Goal: Transaction & Acquisition: Purchase product/service

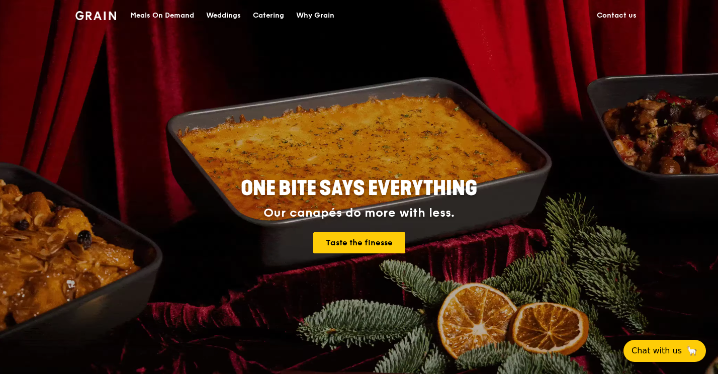
click at [275, 15] on div "Catering" at bounding box center [268, 16] width 31 height 30
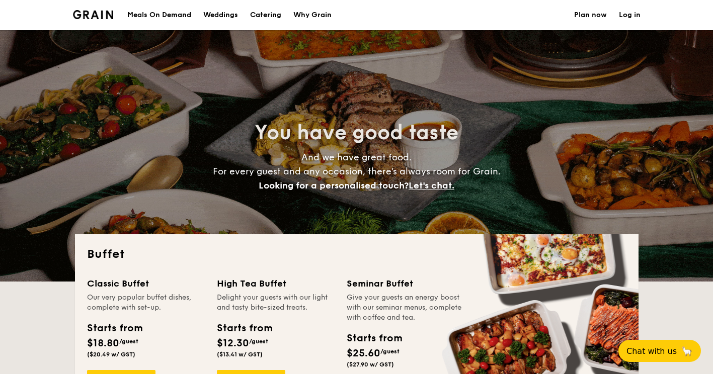
select select
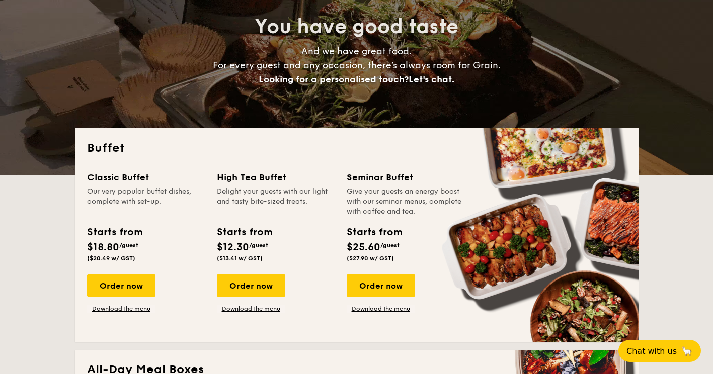
scroll to position [151, 0]
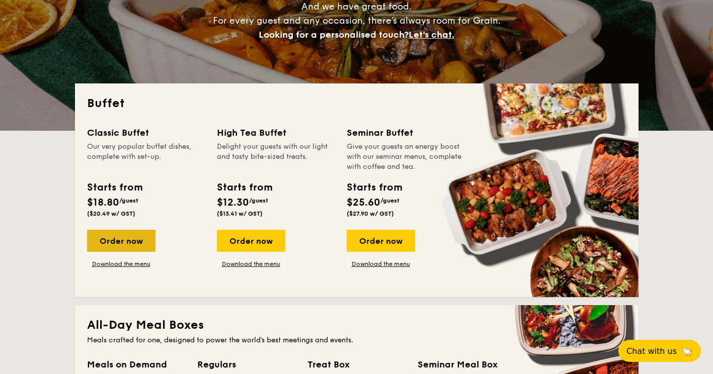
click at [131, 238] on div "Order now" at bounding box center [121, 241] width 68 height 22
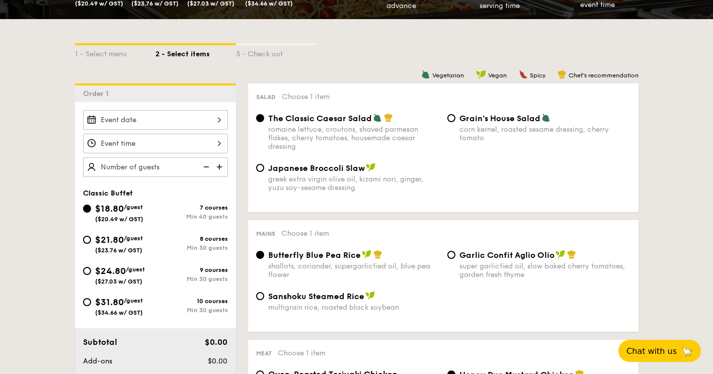
scroll to position [201, 0]
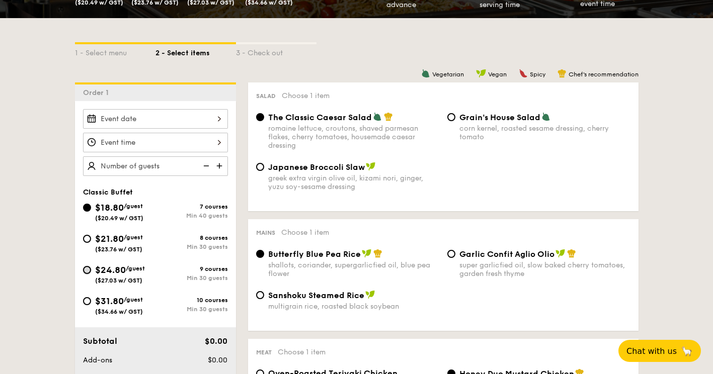
click at [88, 267] on input "$24.80 /guest ($27.03 w/ GST) 9 courses Min 30 guests" at bounding box center [87, 270] width 8 height 8
radio input "true"
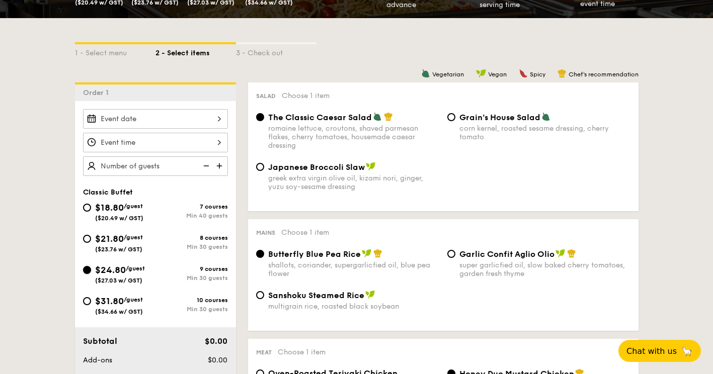
radio input "true"
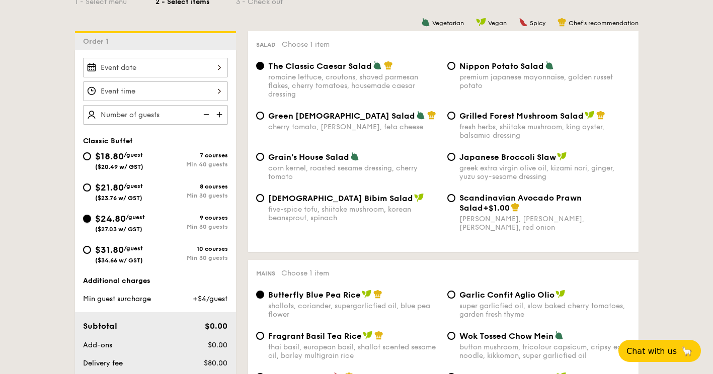
scroll to position [252, 0]
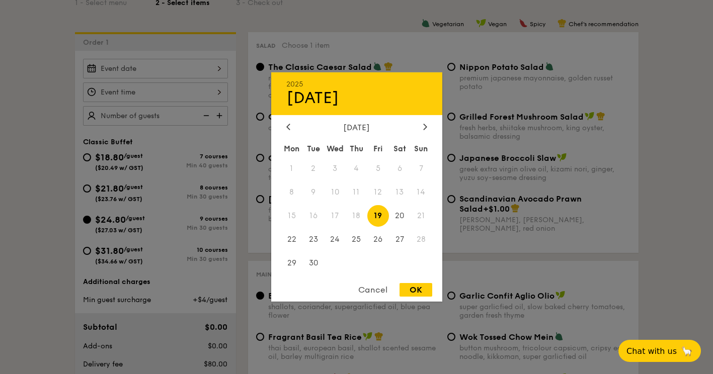
click at [201, 69] on div "2025 Sep 19 September 2025 Mon Tue Wed Thu Fri Sat Sun 1 2 3 4 5 6 7 8 9 10 11 …" at bounding box center [155, 69] width 145 height 20
click at [316, 270] on span "30" at bounding box center [313, 263] width 22 height 22
click at [423, 289] on div "OK" at bounding box center [415, 290] width 33 height 14
type input "Sep 30, 2025"
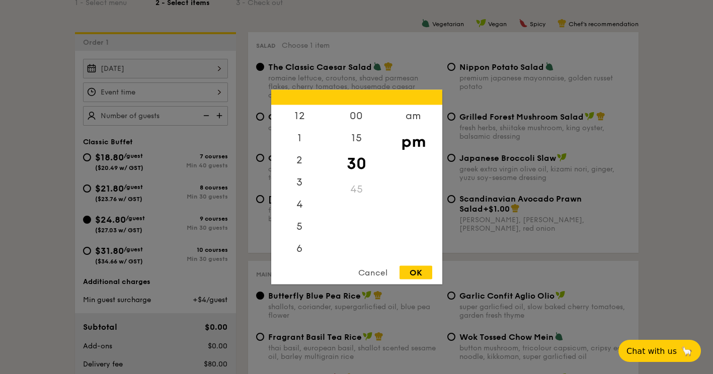
click at [164, 96] on div "12 1 2 3 4 5 6 7 8 9 10 11 00 15 30 45 am pm Cancel OK" at bounding box center [155, 93] width 145 height 20
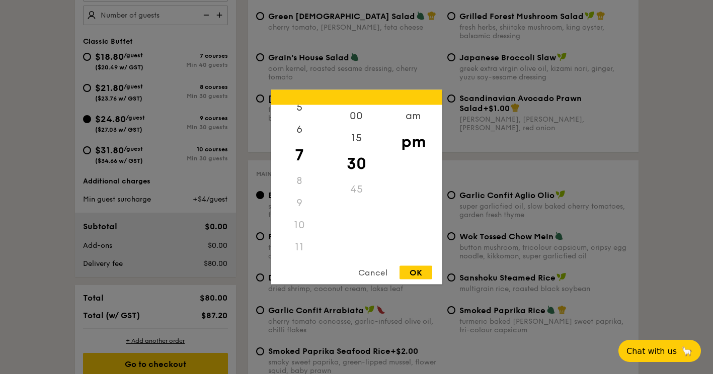
scroll to position [119, 0]
click at [297, 250] on div "11" at bounding box center [299, 247] width 57 height 22
click at [301, 244] on div "11" at bounding box center [299, 247] width 57 height 22
drag, startPoint x: 301, startPoint y: 244, endPoint x: 296, endPoint y: 246, distance: 5.9
click at [296, 246] on div "11" at bounding box center [299, 247] width 57 height 22
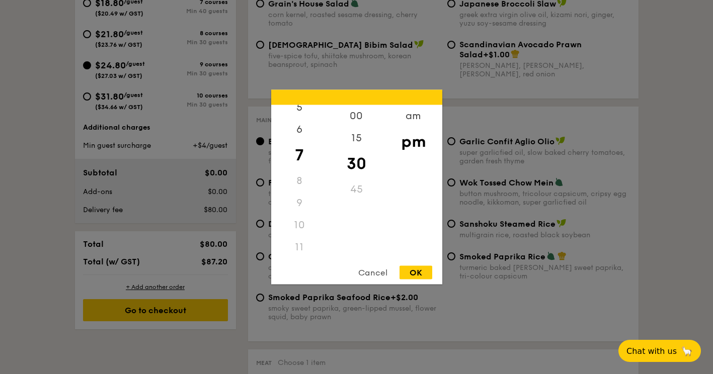
scroll to position [503, 0]
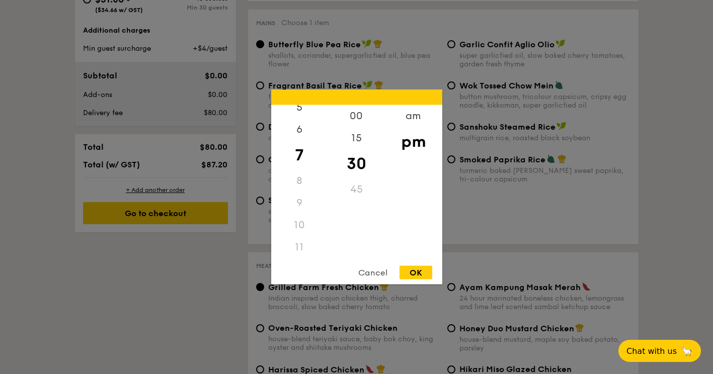
drag, startPoint x: 294, startPoint y: 206, endPoint x: 295, endPoint y: 200, distance: 5.7
click at [296, 206] on div "9" at bounding box center [299, 203] width 57 height 22
click at [299, 178] on div "8" at bounding box center [299, 181] width 57 height 22
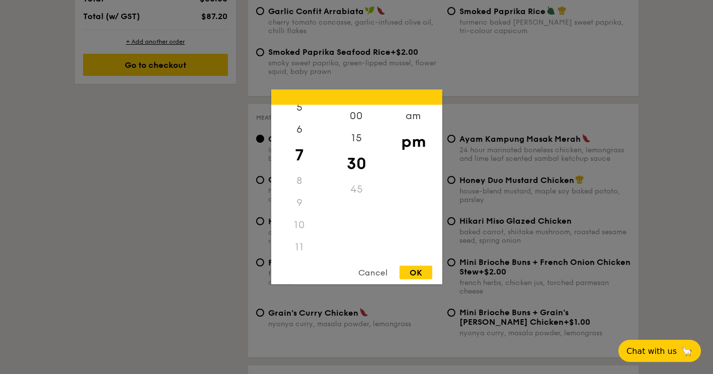
scroll to position [654, 0]
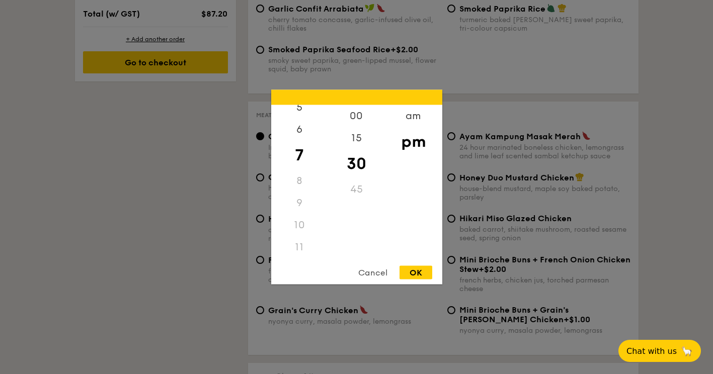
click at [295, 248] on div "11" at bounding box center [299, 247] width 57 height 22
click at [411, 124] on div "am" at bounding box center [413, 119] width 57 height 29
click at [301, 253] on div "11" at bounding box center [299, 250] width 57 height 29
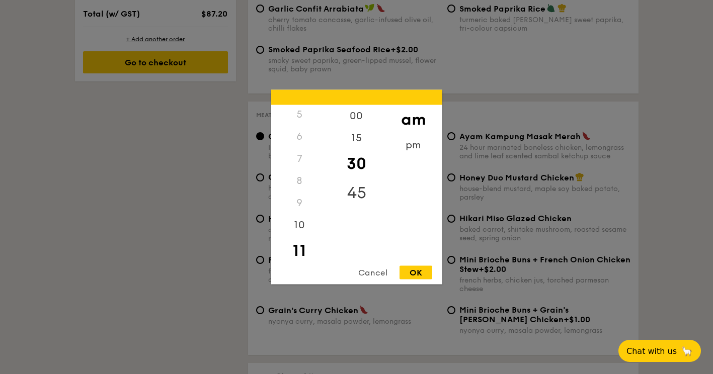
click at [360, 189] on div "45" at bounding box center [356, 193] width 57 height 29
click at [360, 162] on div "30" at bounding box center [356, 163] width 57 height 29
click at [359, 188] on div "45" at bounding box center [356, 193] width 57 height 29
click at [414, 271] on div "OK" at bounding box center [415, 273] width 33 height 14
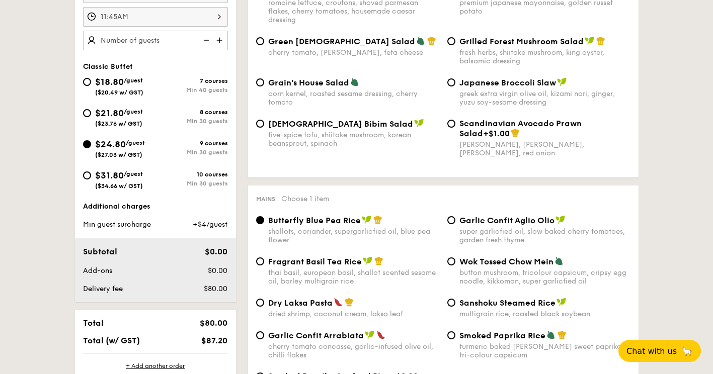
scroll to position [252, 0]
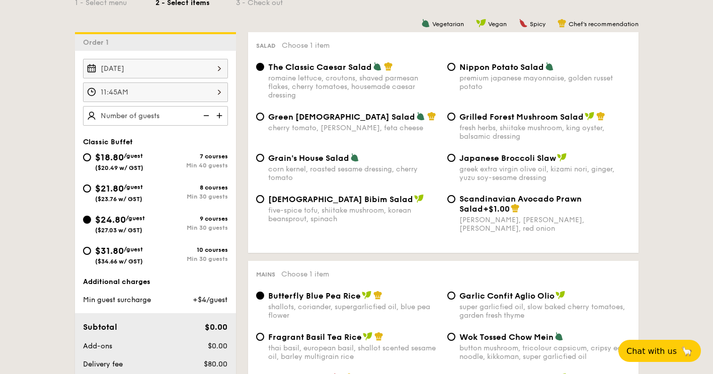
click at [208, 229] on div "Min 30 guests" at bounding box center [191, 227] width 72 height 7
click at [91, 224] on input "$24.80 /guest ($27.03 w/ GST) 9 courses Min 30 guests" at bounding box center [87, 220] width 8 height 8
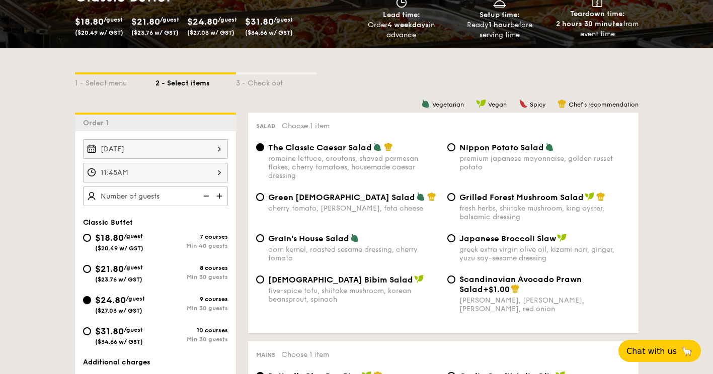
scroll to position [201, 0]
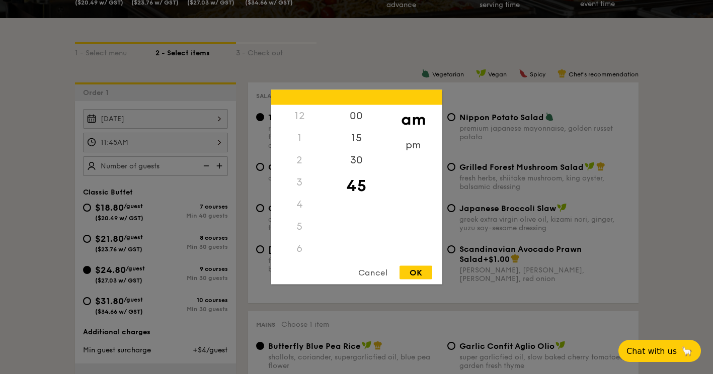
click at [203, 146] on div "11:45AM 12 1 2 3 4 5 6 7 8 9 10 11 00 15 30 45 am pm Cancel OK" at bounding box center [155, 143] width 145 height 20
click at [296, 110] on div "12" at bounding box center [299, 116] width 57 height 22
click at [299, 120] on div "12" at bounding box center [299, 116] width 57 height 22
click at [300, 116] on div "12" at bounding box center [299, 116] width 57 height 22
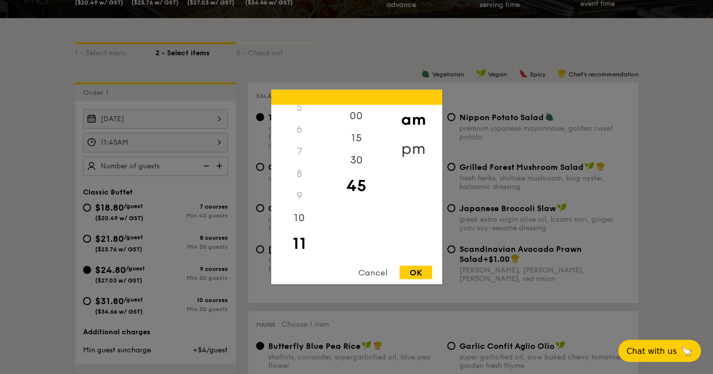
click at [418, 142] on div "pm" at bounding box center [413, 148] width 57 height 29
click at [302, 115] on div "12" at bounding box center [299, 119] width 57 height 29
click at [356, 118] on div "00" at bounding box center [356, 119] width 57 height 29
click at [421, 270] on div "OK" at bounding box center [415, 273] width 33 height 14
type input "12:00PM"
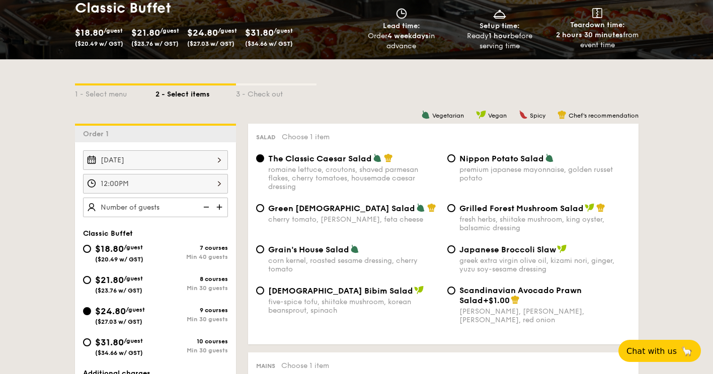
scroll to position [101, 0]
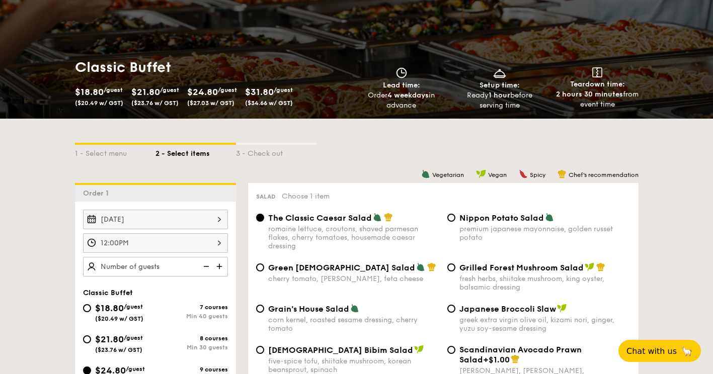
click at [490, 96] on strong "1 hour" at bounding box center [500, 95] width 22 height 9
drag, startPoint x: 488, startPoint y: 90, endPoint x: 504, endPoint y: 108, distance: 23.9
click at [504, 108] on div "Setup time: Ready 1 hour before serving time" at bounding box center [499, 88] width 90 height 43
click at [502, 107] on div "Ready 1 hour before serving time" at bounding box center [499, 101] width 90 height 20
click at [482, 127] on div "1 - Select menu 2 - Select items 3 - Check out" at bounding box center [357, 151] width 564 height 64
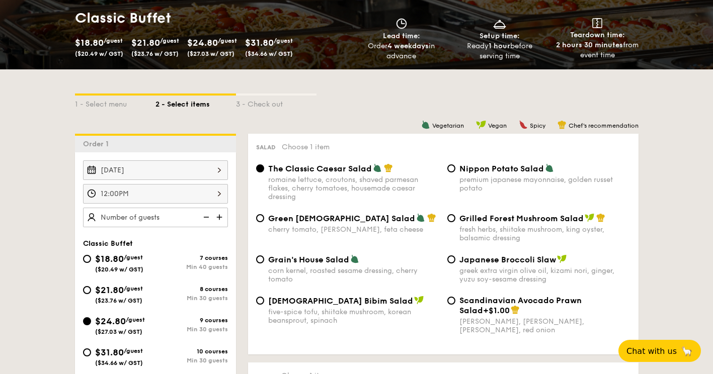
scroll to position [151, 0]
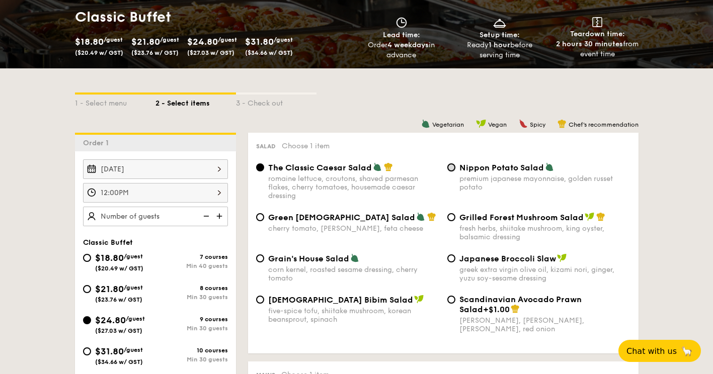
click at [451, 171] on input "Nippon Potato Salad premium japanese mayonnaise, golden russet potato" at bounding box center [451, 168] width 8 height 8
radio input "true"
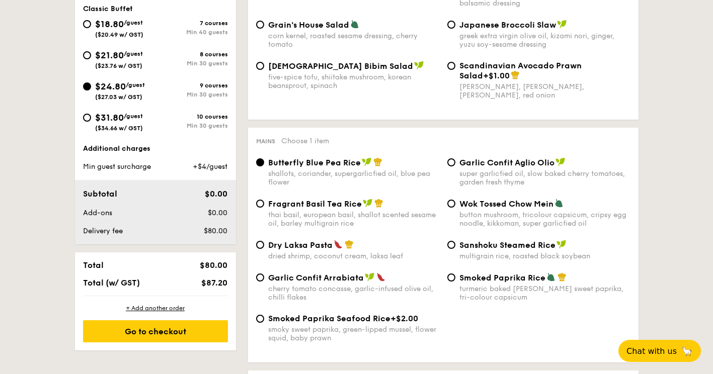
scroll to position [403, 0]
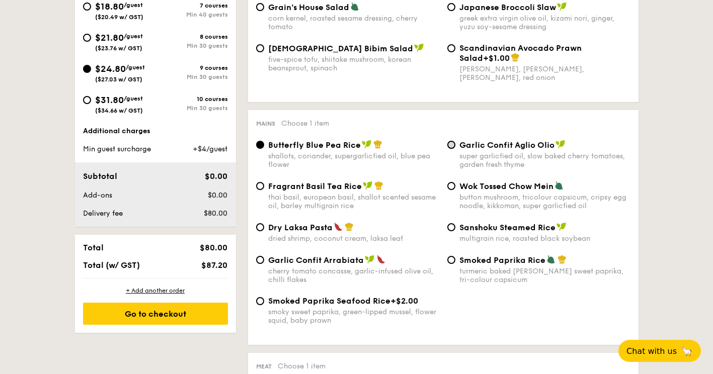
click at [454, 146] on input "Garlic Confit Aglio Olio super garlicfied oil, slow baked cherry tomatoes, gard…" at bounding box center [451, 145] width 8 height 8
radio input "true"
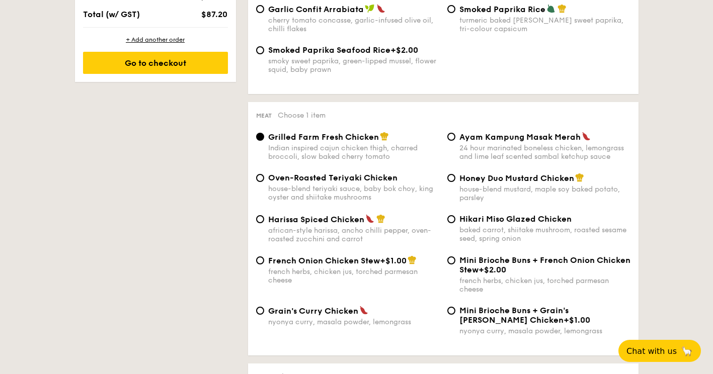
scroll to position [654, 0]
click at [456, 137] on div "Ayam Kampung Masak Merah 24 hour marinated boneless chicken, lemongrass and lim…" at bounding box center [538, 145] width 191 height 29
click at [451, 139] on input "Ayam Kampung Masak Merah 24 hour marinated boneless chicken, lemongrass and lim…" at bounding box center [451, 136] width 8 height 8
radio input "true"
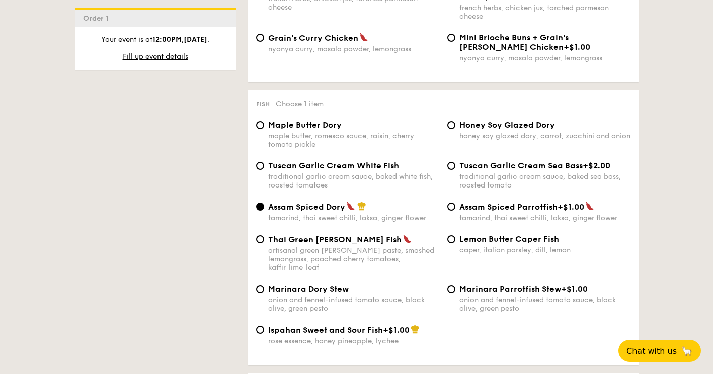
scroll to position [956, 0]
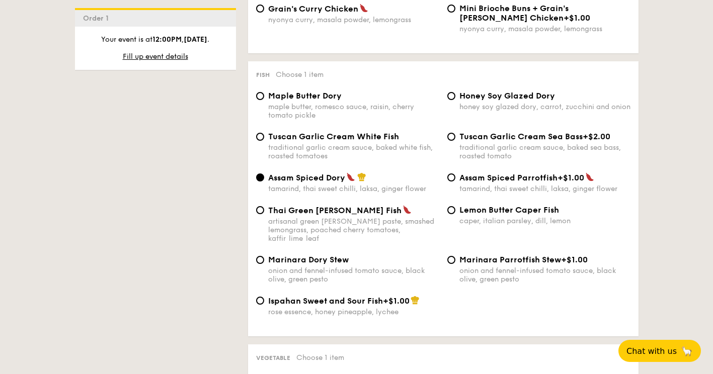
click at [283, 141] on span "Tuscan Garlic Cream White Fish" at bounding box center [333, 137] width 131 height 10
click at [264, 141] on input "Tuscan Garlic Cream White Fish traditional garlic cream sauce, baked white fish…" at bounding box center [260, 137] width 8 height 8
radio input "true"
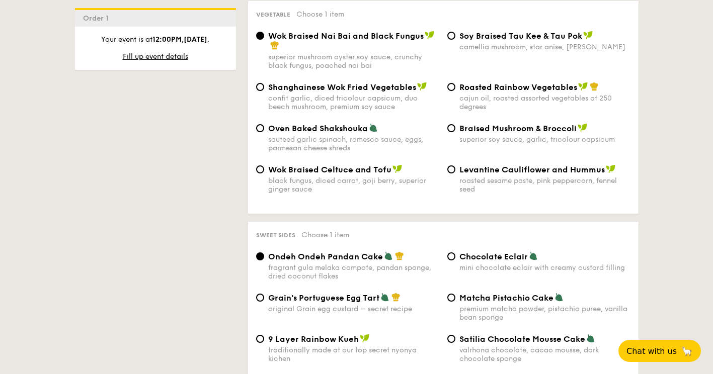
scroll to position [1308, 0]
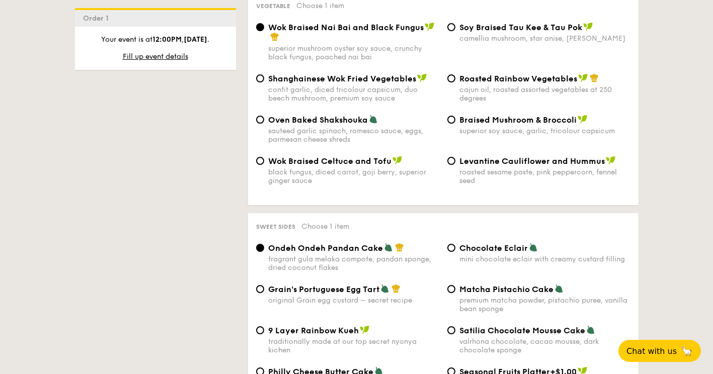
click at [307, 135] on div "sauteed garlic spinach, romesco sauce, eggs, parmesan cheese shreds" at bounding box center [353, 135] width 171 height 17
click at [264, 124] on input "Oven Baked Shakshouka sauteed garlic spinach, romesco sauce, eggs, parmesan che…" at bounding box center [260, 120] width 8 height 8
radio input "true"
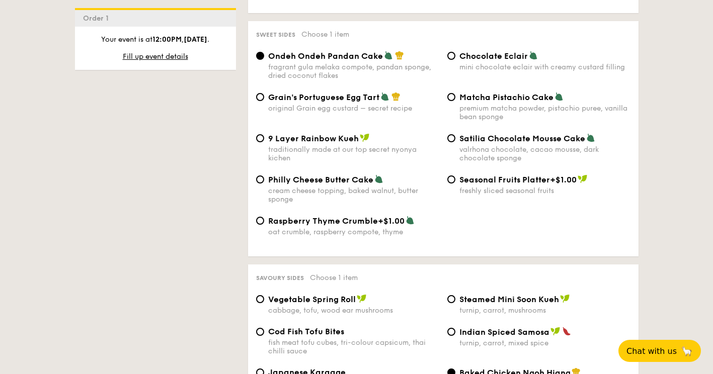
scroll to position [1509, 0]
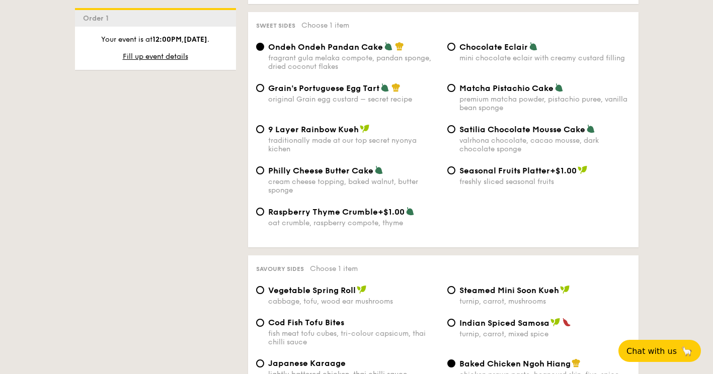
click at [499, 141] on div "valrhona chocolate, cacao mousse, dark chocolate sponge" at bounding box center [544, 144] width 171 height 17
click at [455, 133] on input "Satilia Chocolate Mousse Cake valrhona chocolate, cacao mousse, dark chocolate …" at bounding box center [451, 129] width 8 height 8
radio input "true"
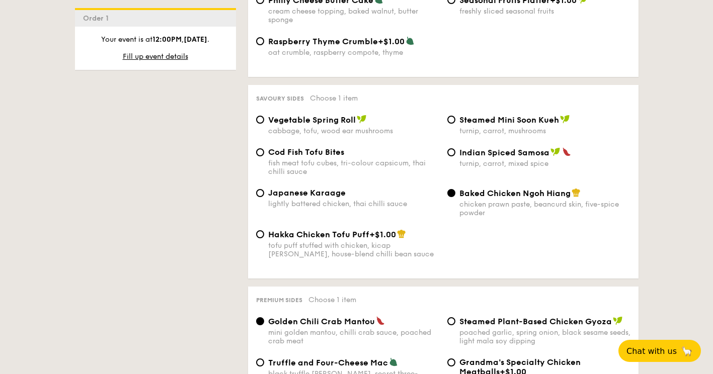
scroll to position [1711, 0]
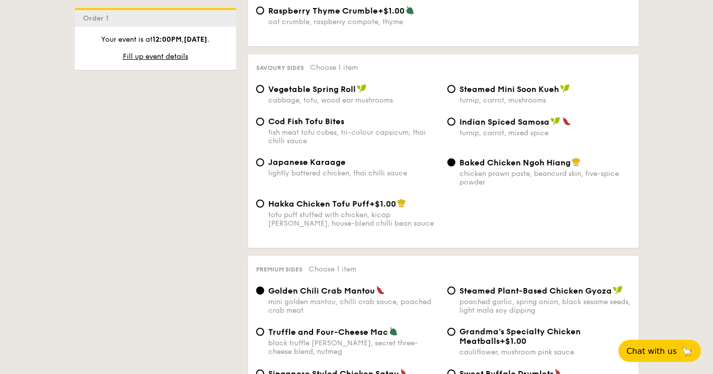
click at [327, 103] on div "cabbage, tofu, wood ear mushrooms" at bounding box center [353, 100] width 171 height 9
click at [264, 93] on input "Vegetable Spring Roll cabbage, tofu, wood ear mushrooms" at bounding box center [260, 89] width 8 height 8
radio input "true"
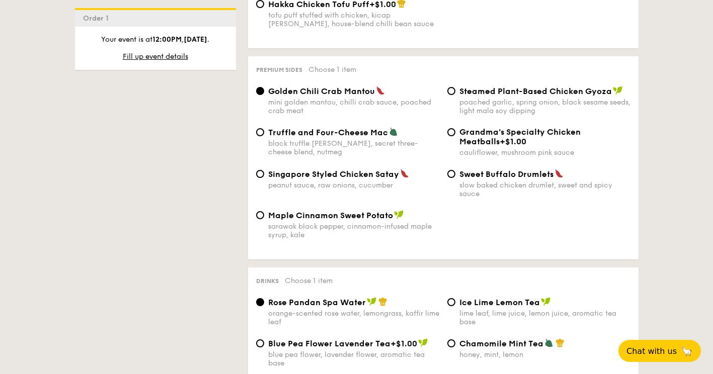
scroll to position [1912, 0]
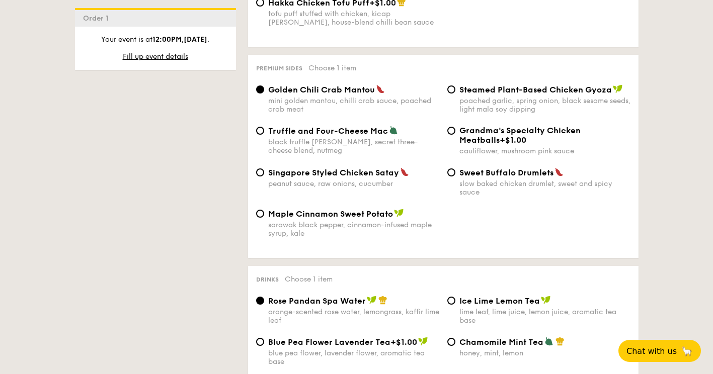
click at [358, 178] on span "Singapore Styled Chicken Satay" at bounding box center [333, 173] width 131 height 10
click at [264, 177] on input "Singapore Styled Chicken Satay peanut sauce, raw onions, cucumber" at bounding box center [260, 173] width 8 height 8
radio input "true"
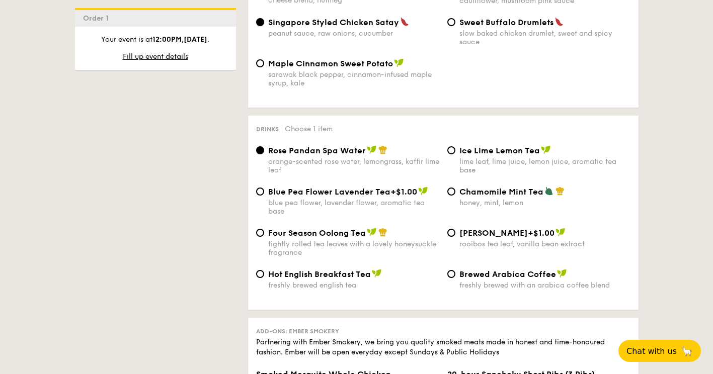
scroll to position [2063, 0]
click at [509, 155] on span "Ice Lime Lemon Tea" at bounding box center [499, 150] width 81 height 10
click at [455, 154] on input "Ice Lime Lemon Tea lime leaf, lime juice, lemon juice, aromatic tea base" at bounding box center [451, 150] width 8 height 8
radio input "true"
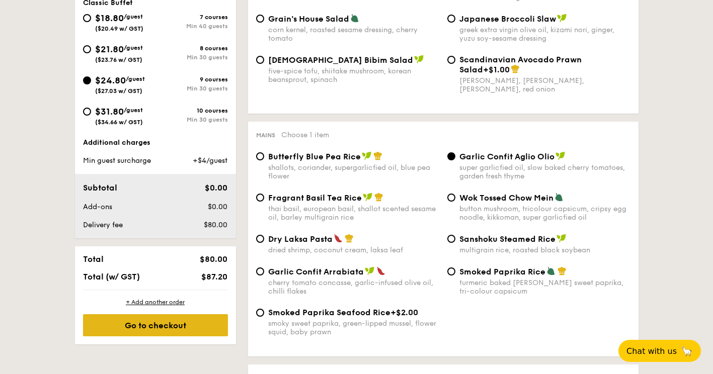
scroll to position [290, 0]
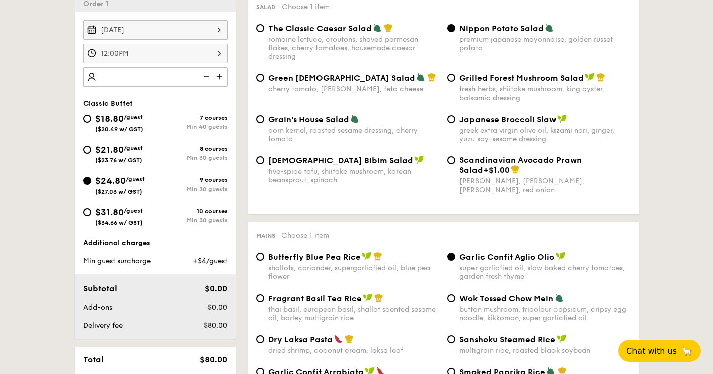
click at [216, 77] on img at bounding box center [220, 76] width 15 height 19
click at [218, 79] on img at bounding box center [220, 76] width 15 height 19
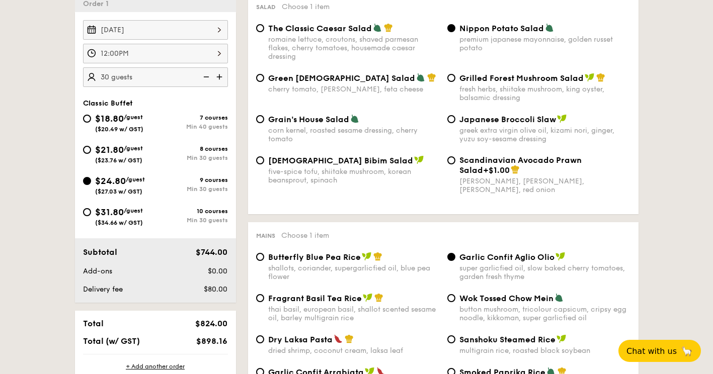
click at [218, 79] on img at bounding box center [220, 76] width 15 height 19
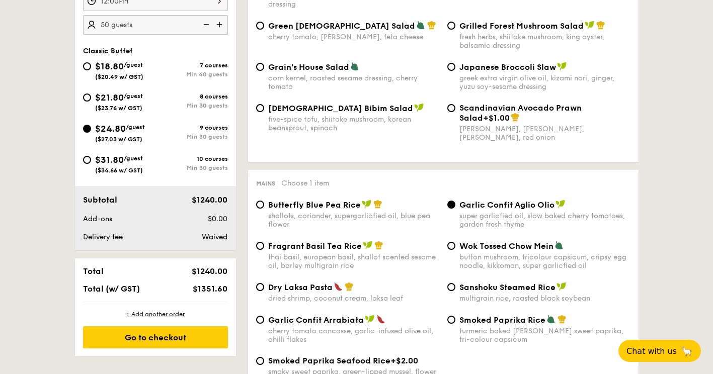
scroll to position [341, 0]
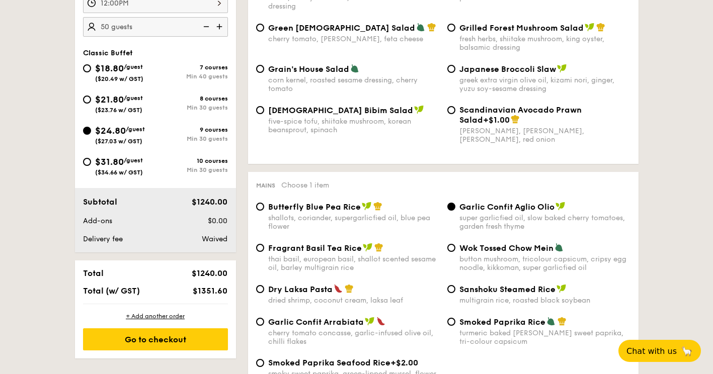
click at [218, 30] on img at bounding box center [220, 26] width 15 height 19
click at [206, 27] on img at bounding box center [205, 26] width 15 height 19
click at [217, 28] on img at bounding box center [220, 26] width 15 height 19
click at [207, 24] on img at bounding box center [205, 26] width 15 height 19
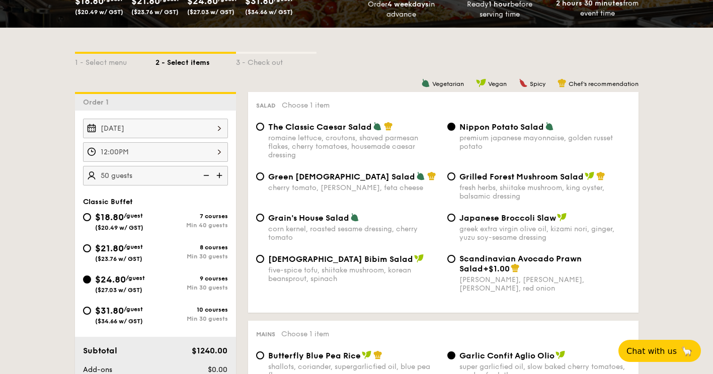
scroll to position [190, 0]
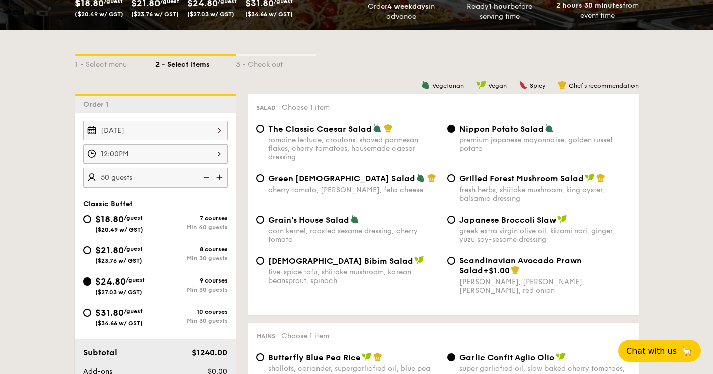
click at [217, 180] on img at bounding box center [220, 177] width 15 height 19
type input "55 guests"
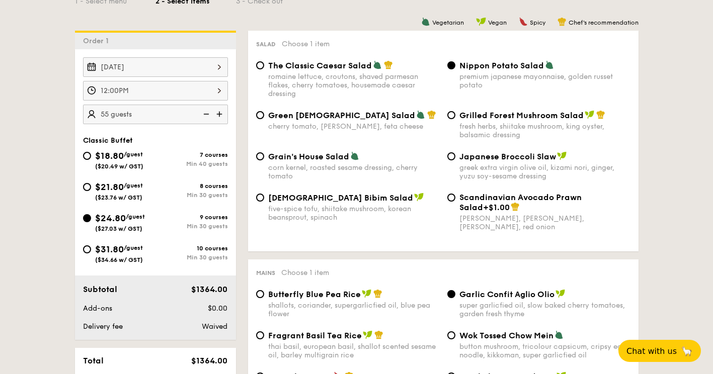
scroll to position [441, 0]
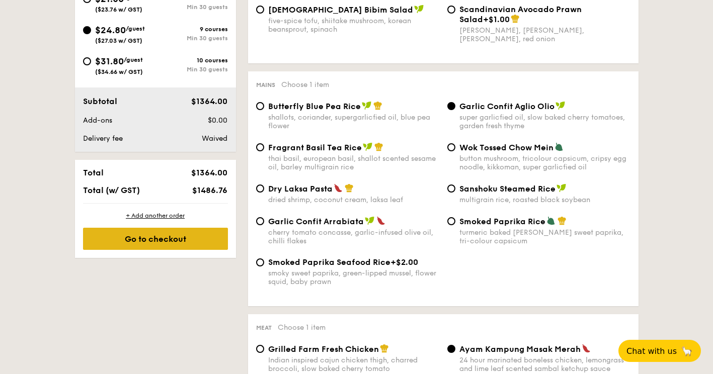
click at [180, 237] on div "Go to checkout" at bounding box center [155, 239] width 145 height 22
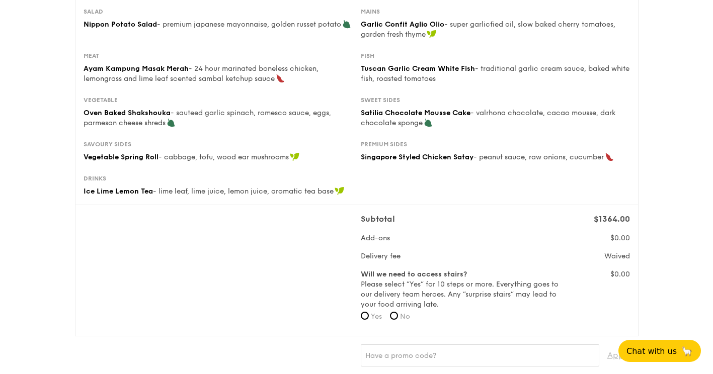
scroll to position [252, 0]
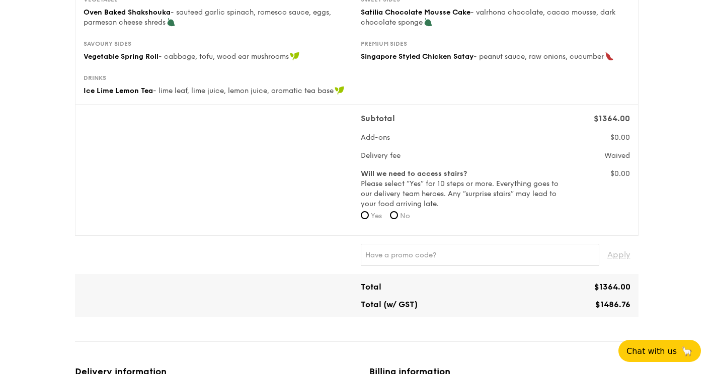
click at [365, 219] on label "Yes" at bounding box center [371, 216] width 21 height 10
click at [365, 219] on input "Yes" at bounding box center [365, 215] width 8 height 8
radio input "true"
click at [398, 213] on input "No" at bounding box center [394, 215] width 8 height 8
radio input "true"
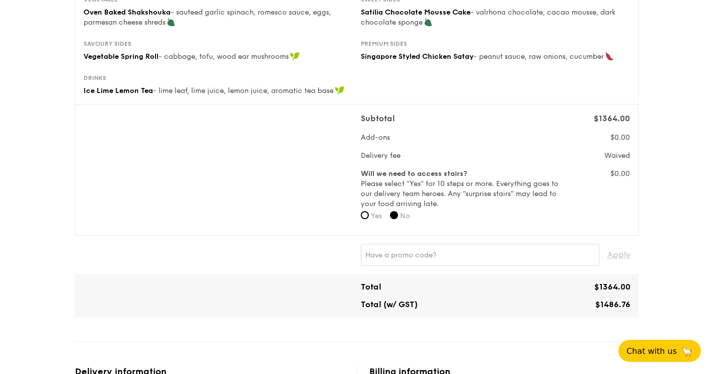
click at [268, 210] on div "Subtotal $1364.00 Add-ons $0.00 Delivery fee Waived Will we need to access stai…" at bounding box center [356, 170] width 554 height 115
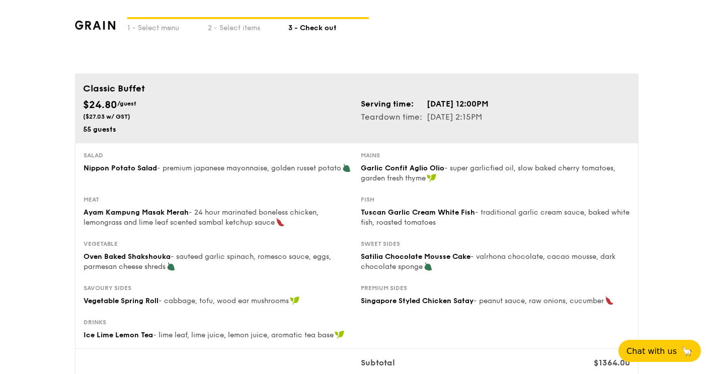
scroll to position [0, 0]
